Goal: Information Seeking & Learning: Learn about a topic

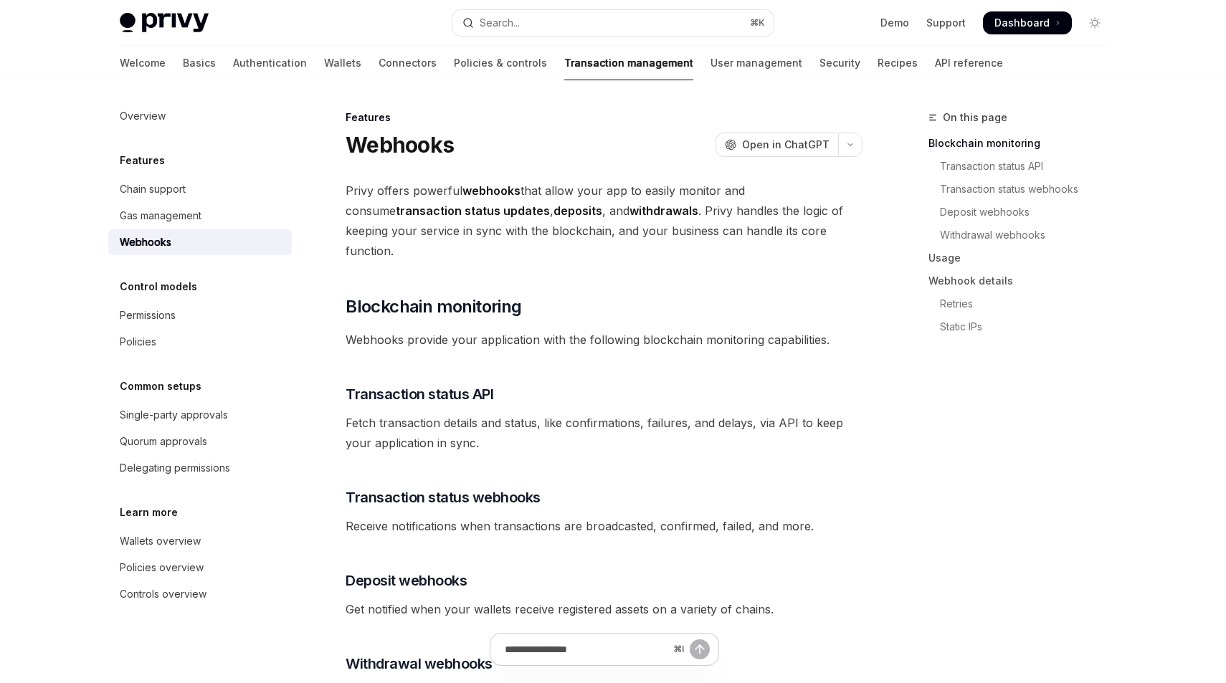
type textarea "*"
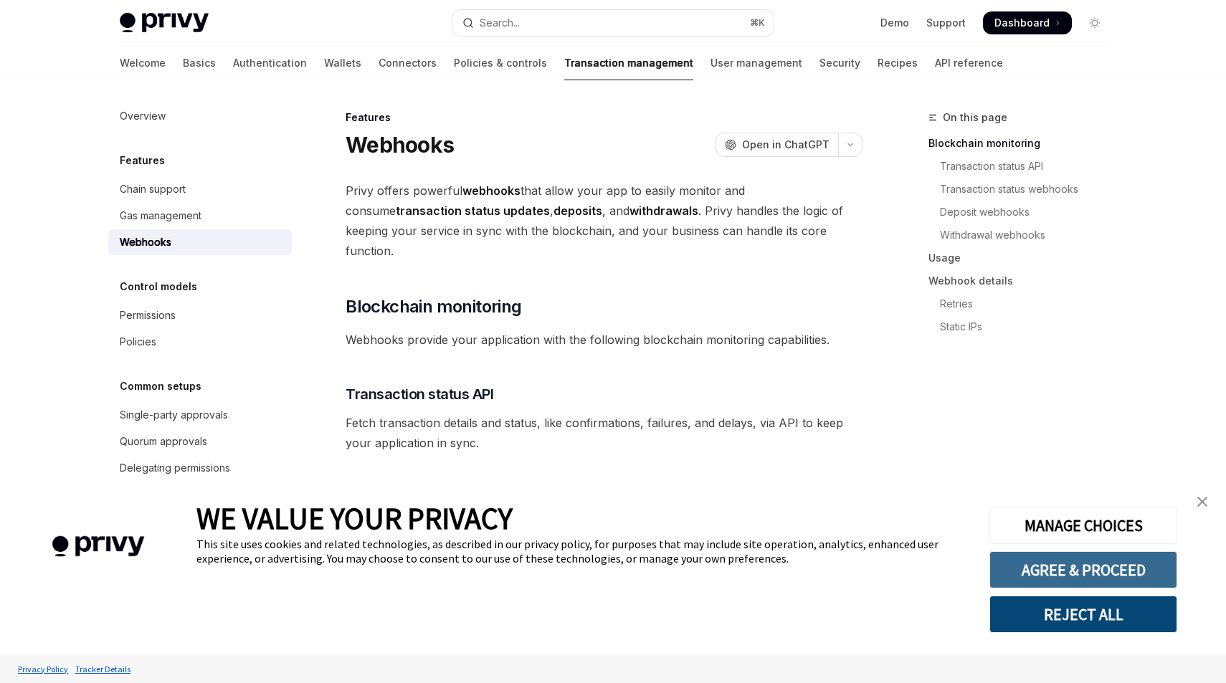
click at [1061, 568] on button "AGREE & PROCEED" at bounding box center [1083, 569] width 188 height 37
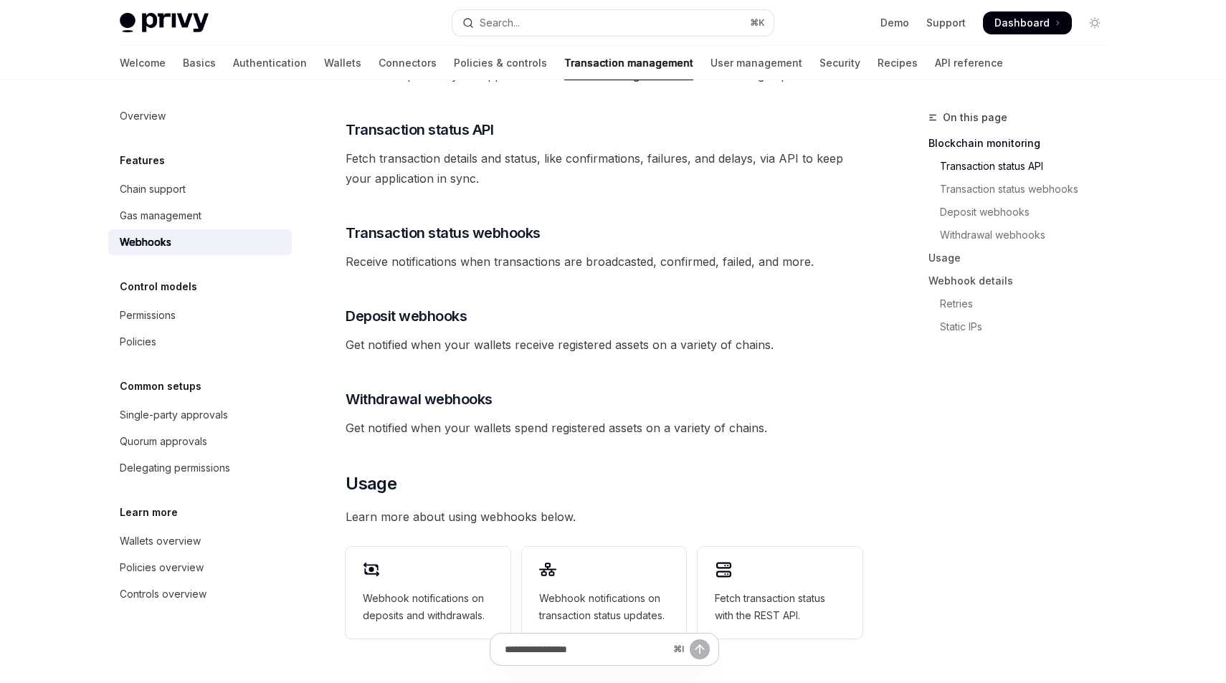
scroll to position [265, 0]
click at [451, 306] on span "Deposit webhooks" at bounding box center [406, 316] width 121 height 20
click at [451, 292] on div "Privy offers powerful webhooks that allow your app to easily monitor and consum…" at bounding box center [604, 484] width 517 height 1137
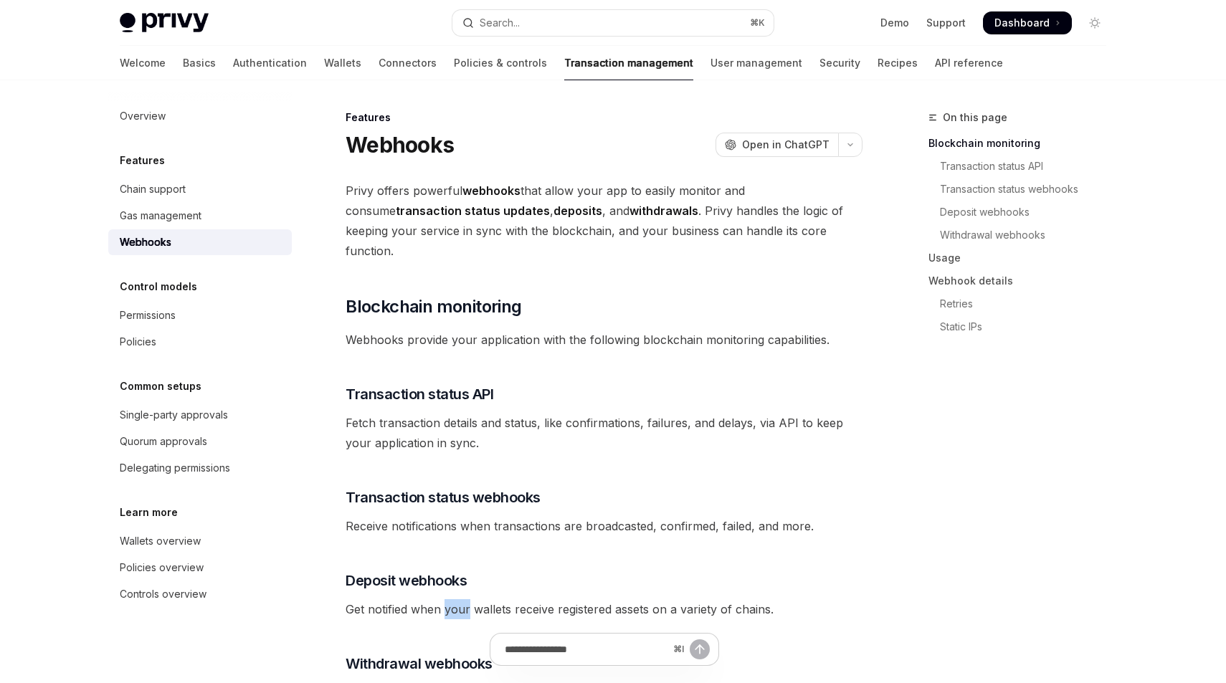
click at [191, 239] on div "Webhooks" at bounding box center [201, 242] width 163 height 17
click at [710, 64] on link "User management" at bounding box center [756, 63] width 92 height 34
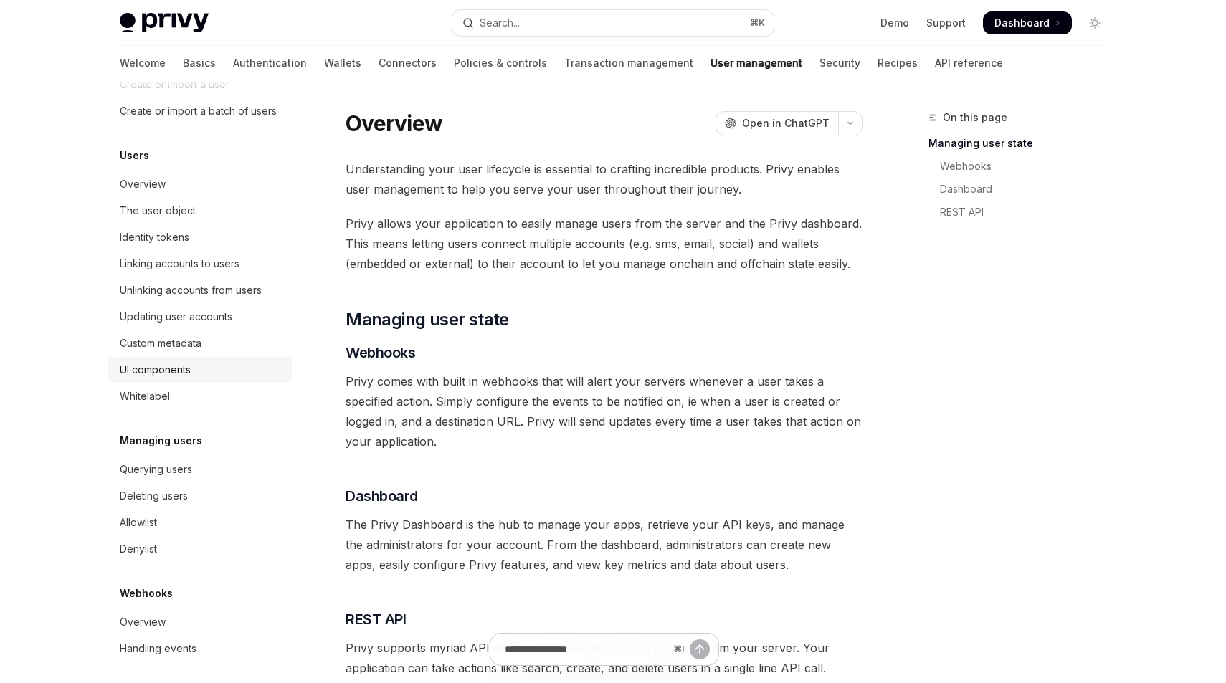
scroll to position [138, 0]
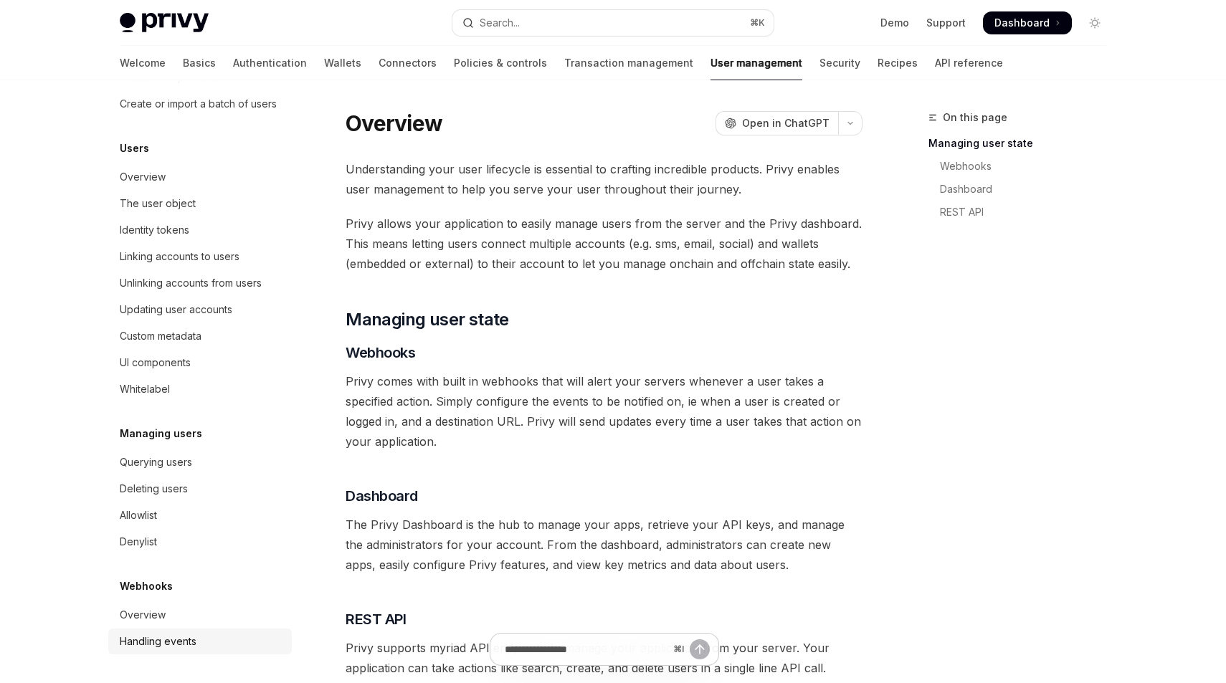
click at [164, 646] on div "Handling events" at bounding box center [158, 641] width 77 height 17
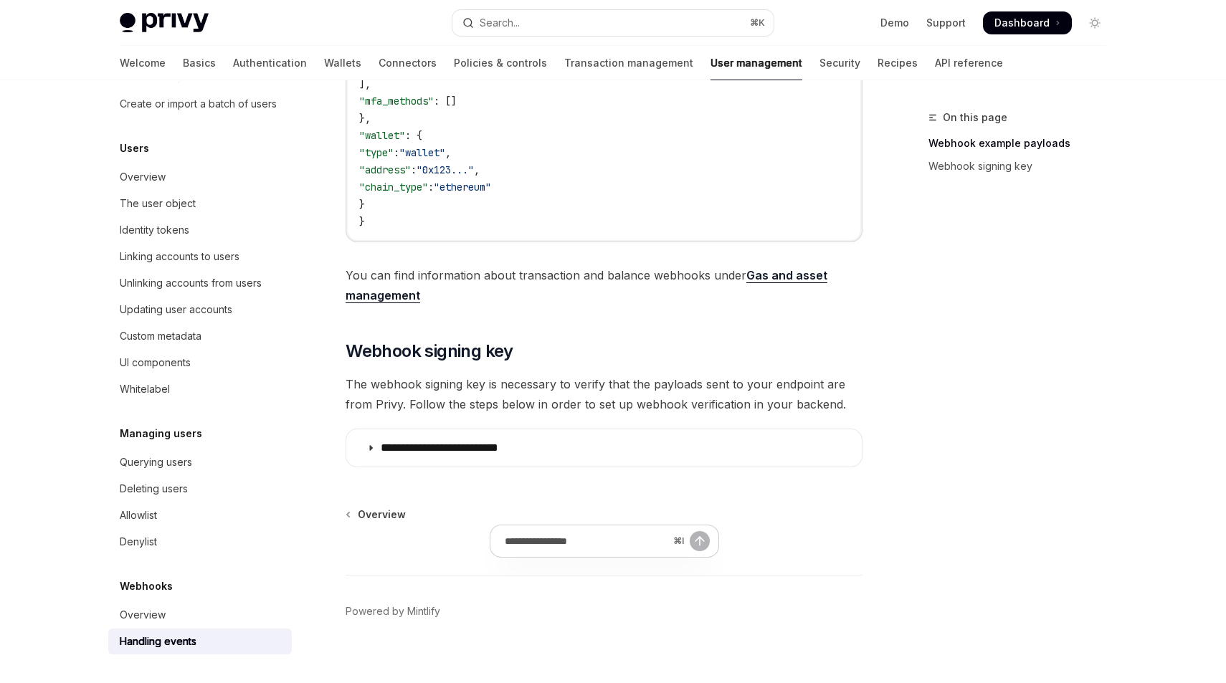
scroll to position [680, 0]
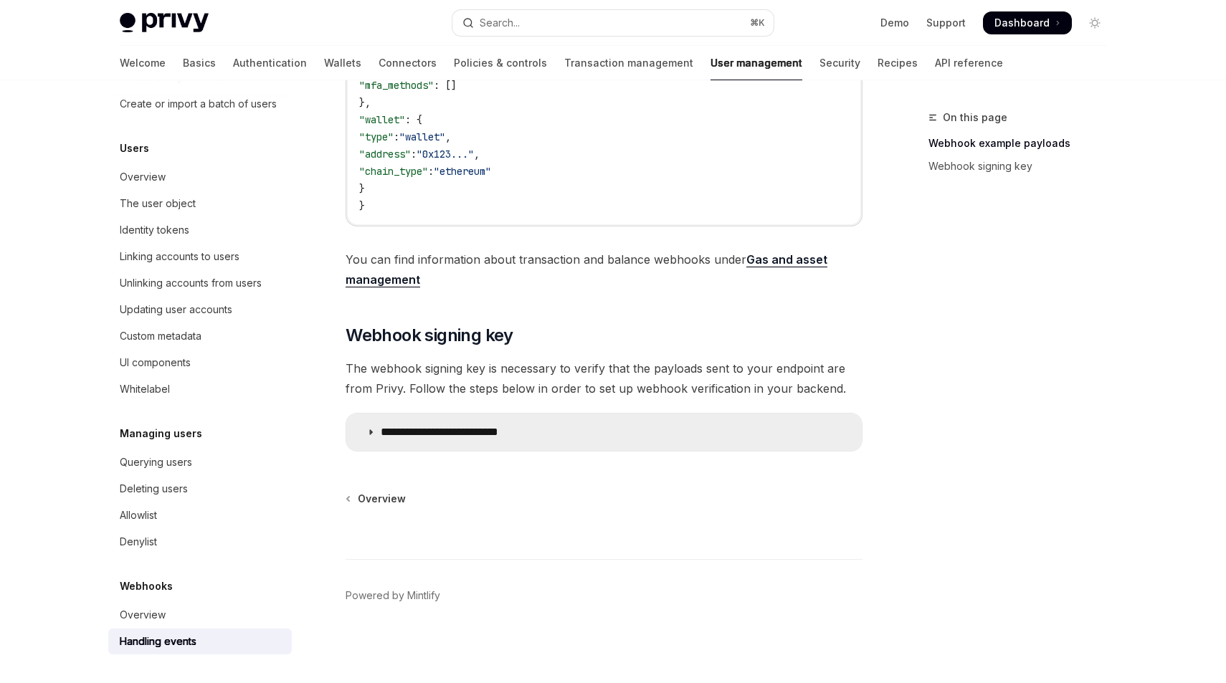
click at [477, 436] on p "**********" at bounding box center [460, 432] width 159 height 14
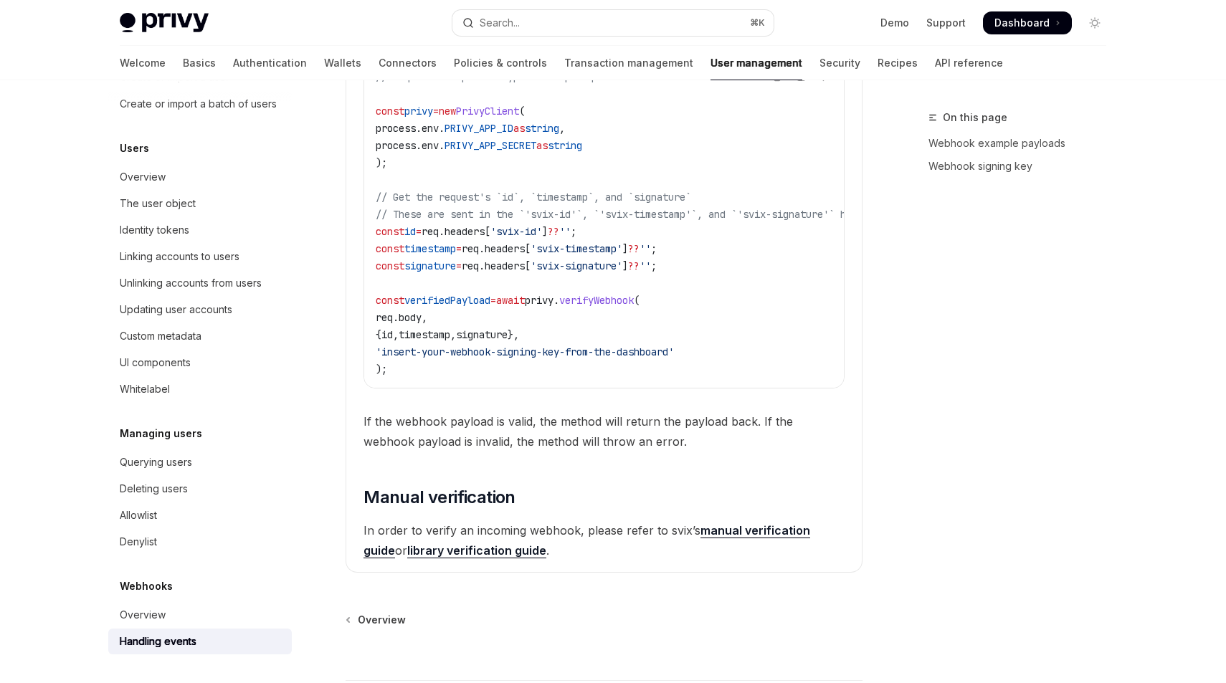
scroll to position [1491, 0]
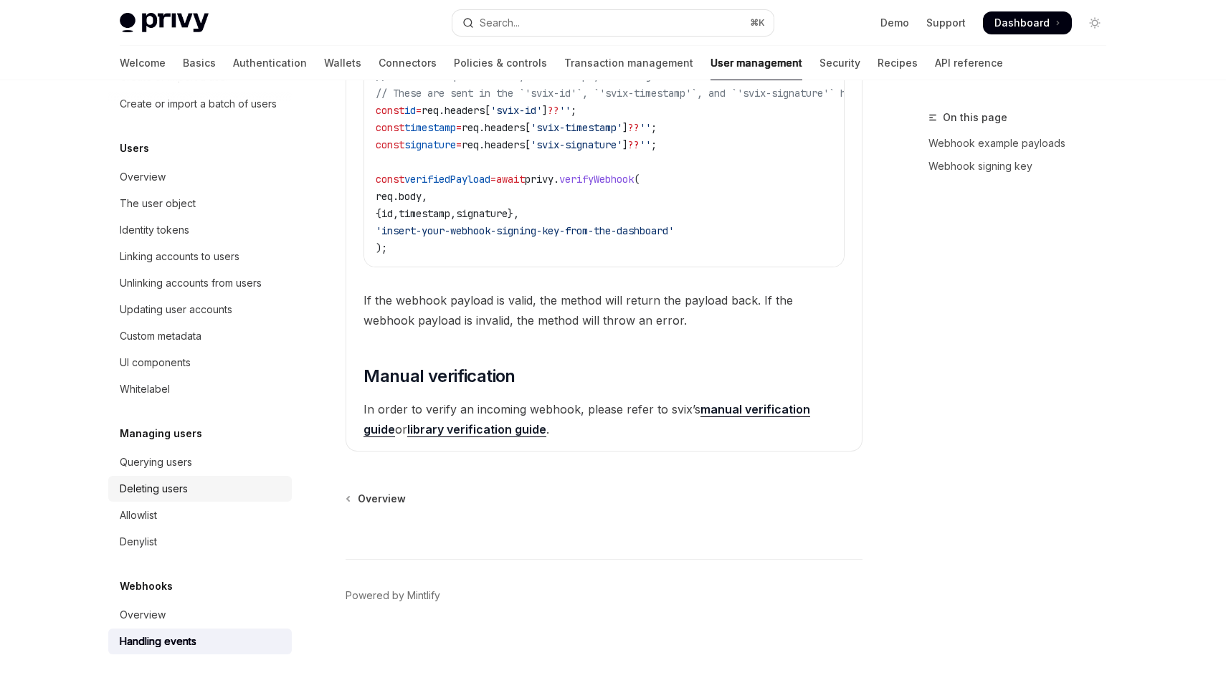
click at [189, 485] on div "Deleting users" at bounding box center [201, 488] width 163 height 17
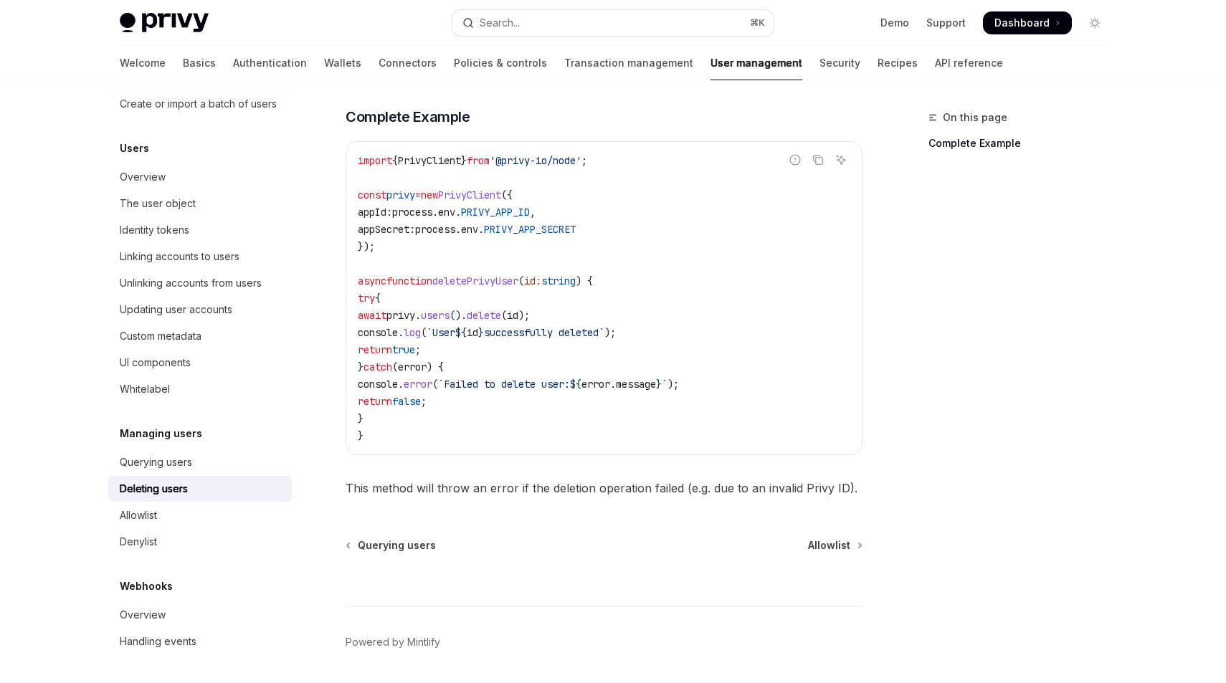
scroll to position [482, 0]
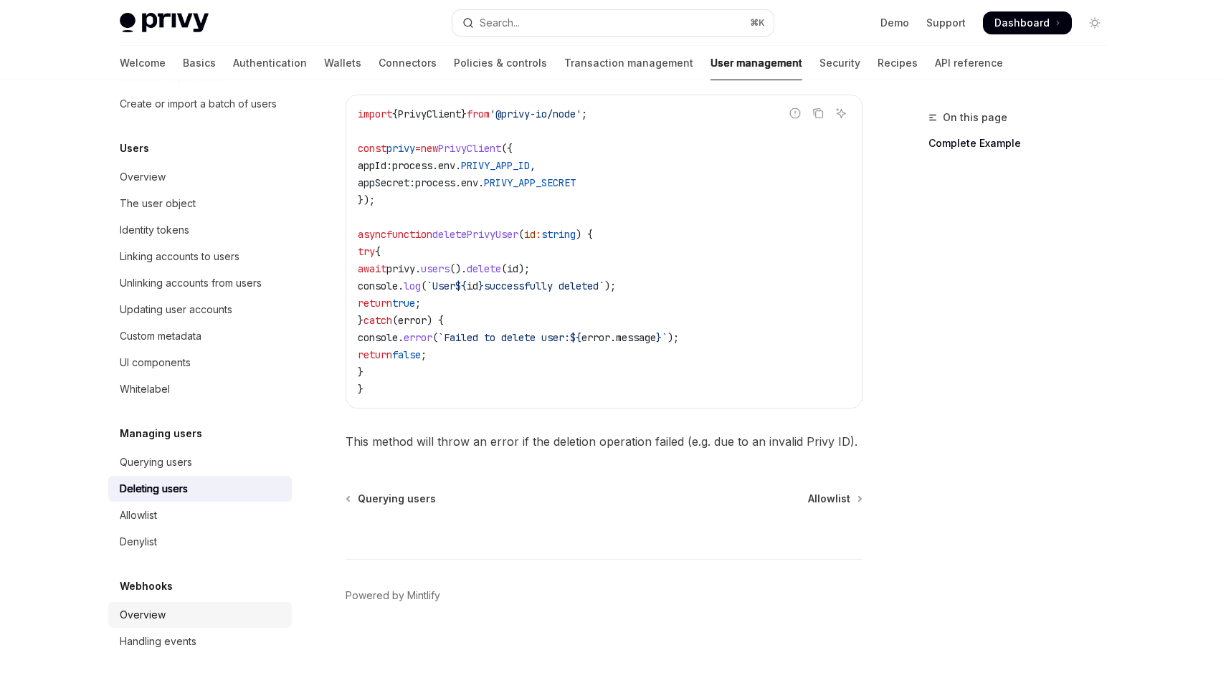
click at [163, 611] on div "Overview" at bounding box center [143, 614] width 46 height 17
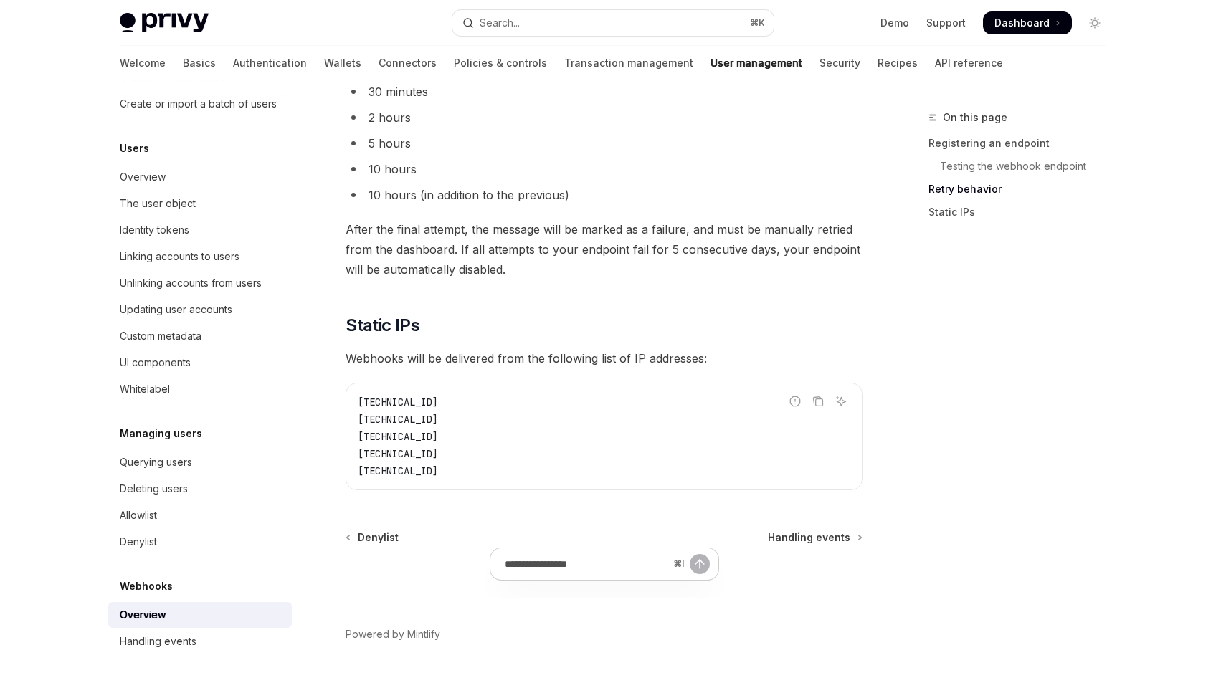
scroll to position [1795, 0]
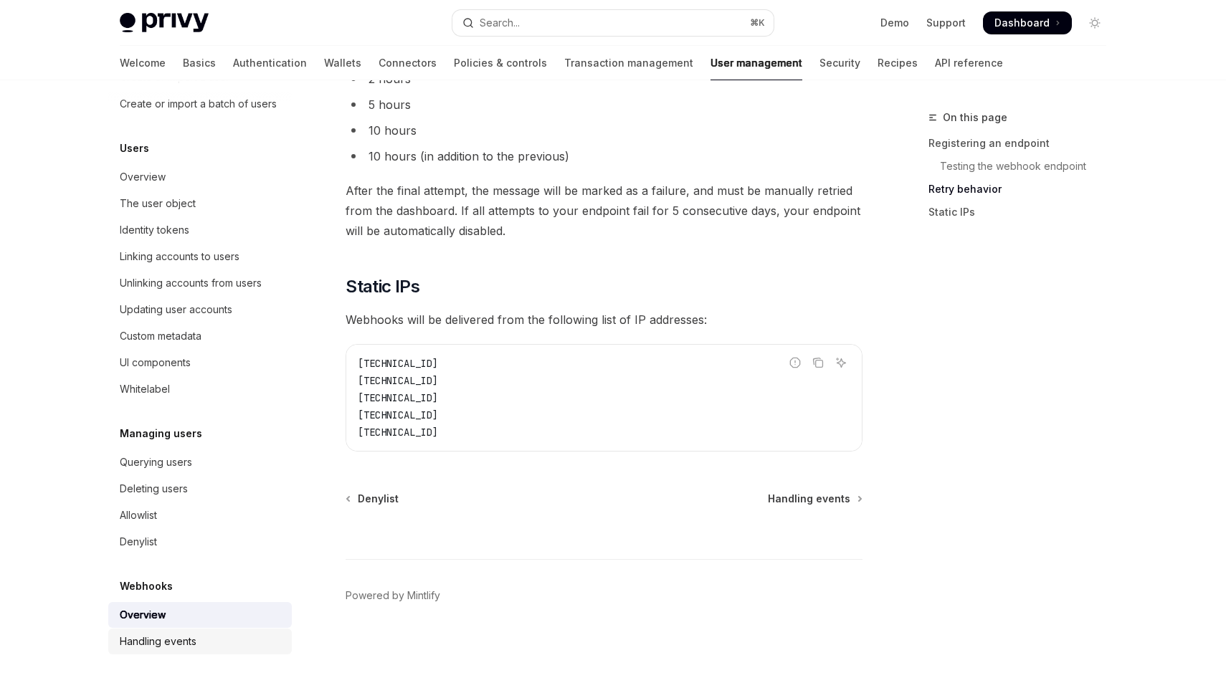
click at [156, 642] on div "Handling events" at bounding box center [158, 641] width 77 height 17
type textarea "*"
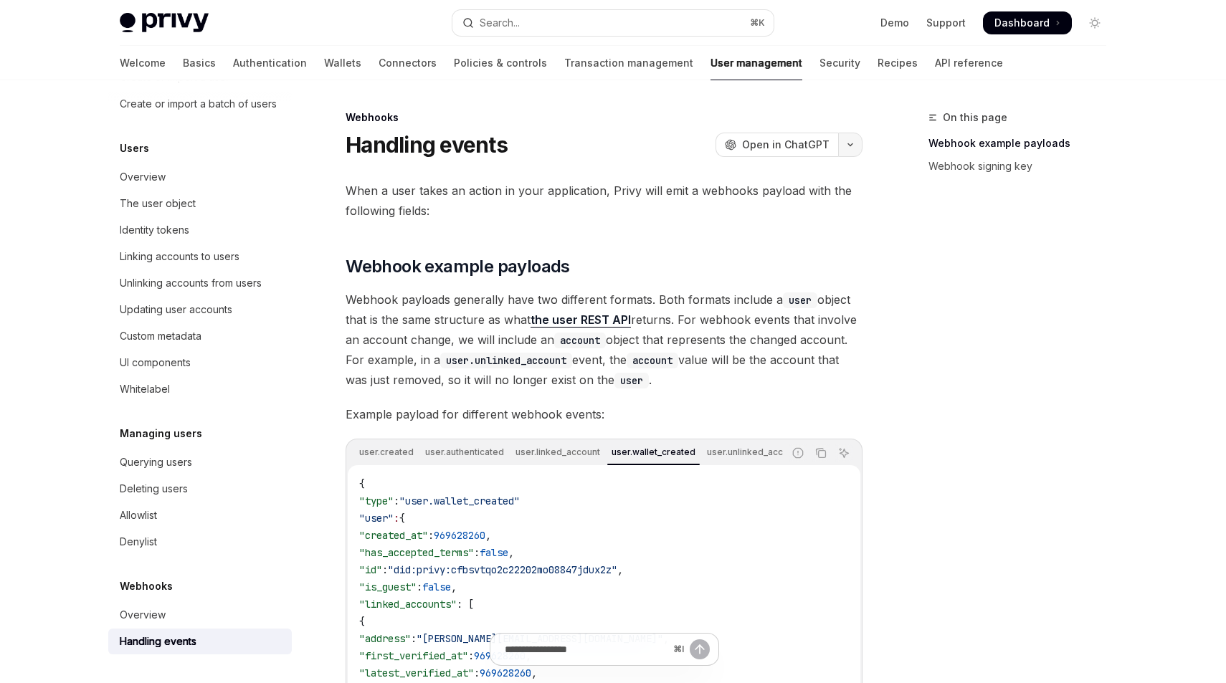
click at [849, 151] on button "button" at bounding box center [850, 145] width 24 height 24
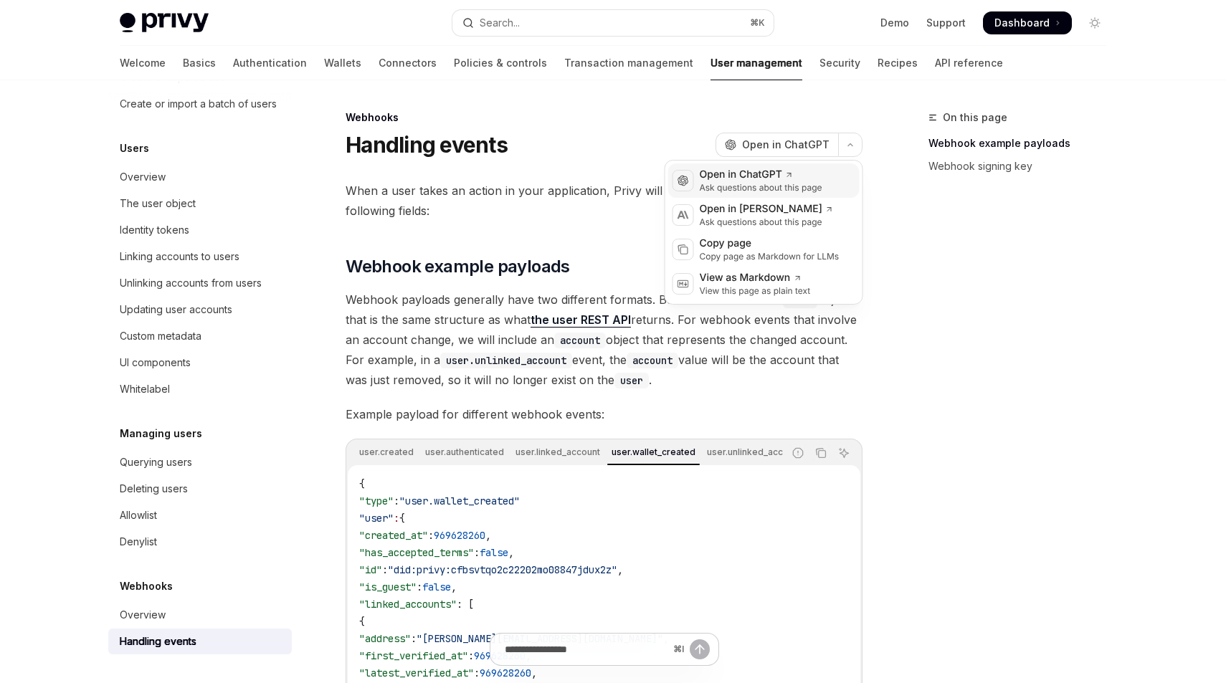
click at [745, 173] on div "Open in ChatGPT" at bounding box center [761, 175] width 123 height 14
